Goal: Book appointment/travel/reservation

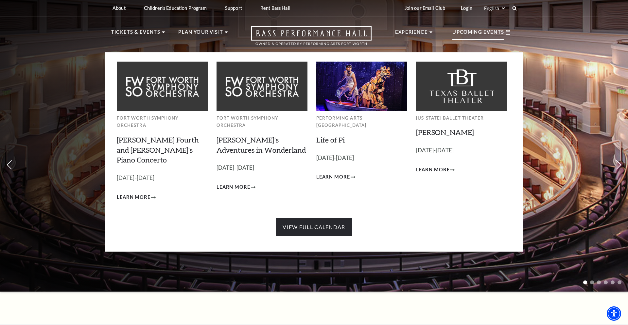
click at [332, 218] on link "View Full Calendar" at bounding box center [314, 227] width 76 height 18
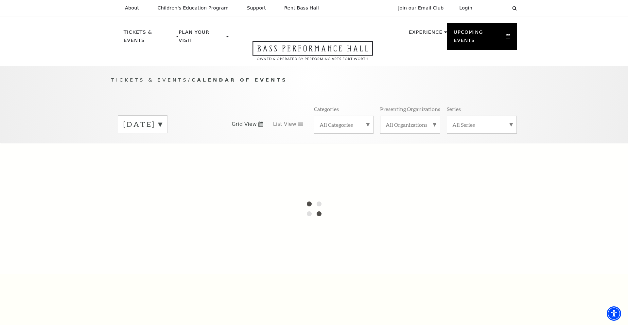
click at [162, 119] on label "[DATE]" at bounding box center [142, 124] width 39 height 10
click at [162, 131] on label "[DATE]" at bounding box center [142, 138] width 39 height 14
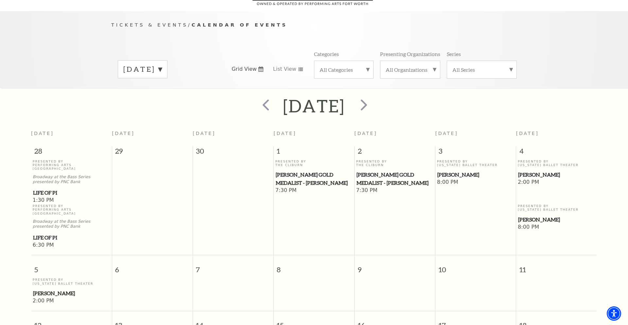
scroll to position [58, 0]
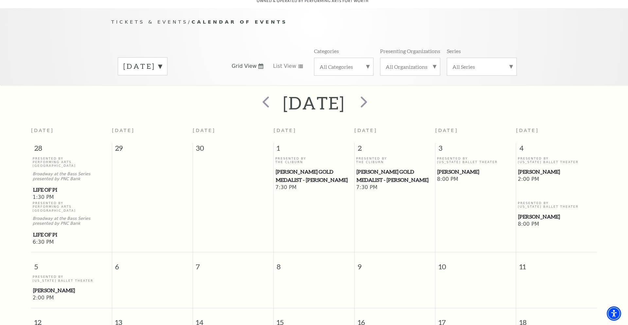
click at [162, 61] on label "[DATE]" at bounding box center [142, 66] width 39 height 10
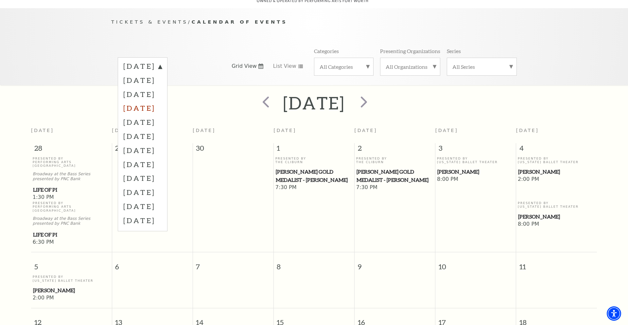
click at [162, 102] on label "[DATE]" at bounding box center [142, 108] width 39 height 14
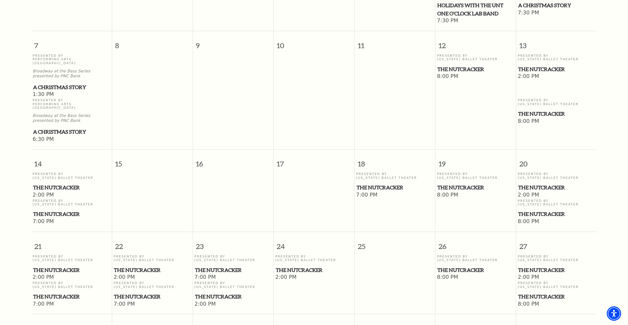
scroll to position [291, 0]
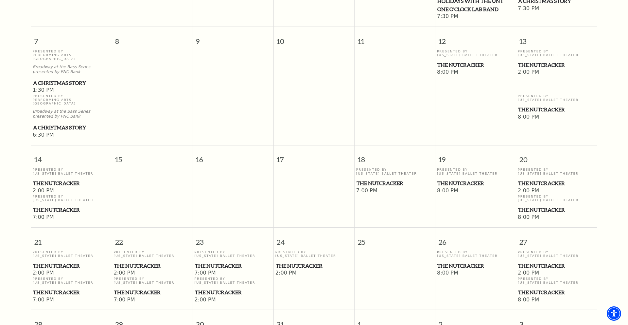
click at [526, 179] on span "The Nutcracker" at bounding box center [556, 183] width 77 height 8
click at [532, 205] on span "The Nutcracker" at bounding box center [556, 209] width 77 height 8
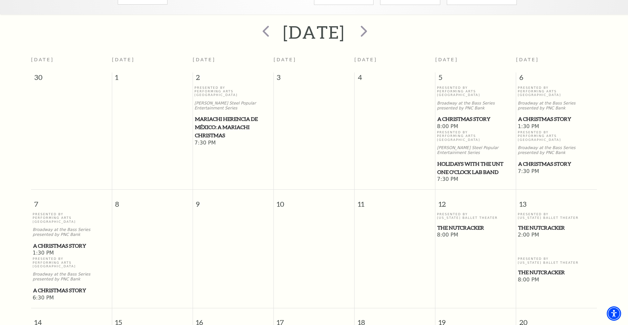
scroll to position [0, 0]
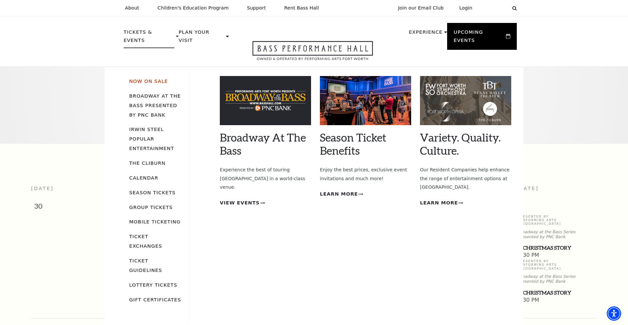
click at [153, 78] on link "Now On Sale" at bounding box center [148, 81] width 39 height 6
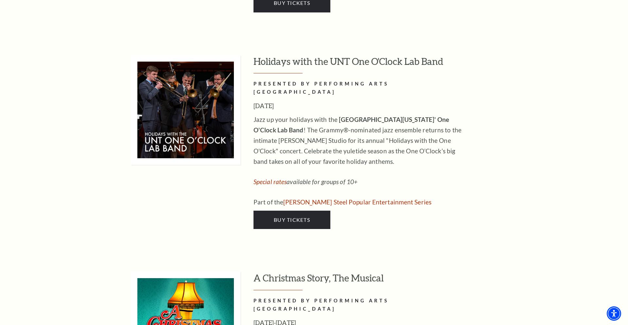
scroll to position [2560, 0]
